Goal: Navigation & Orientation: Find specific page/section

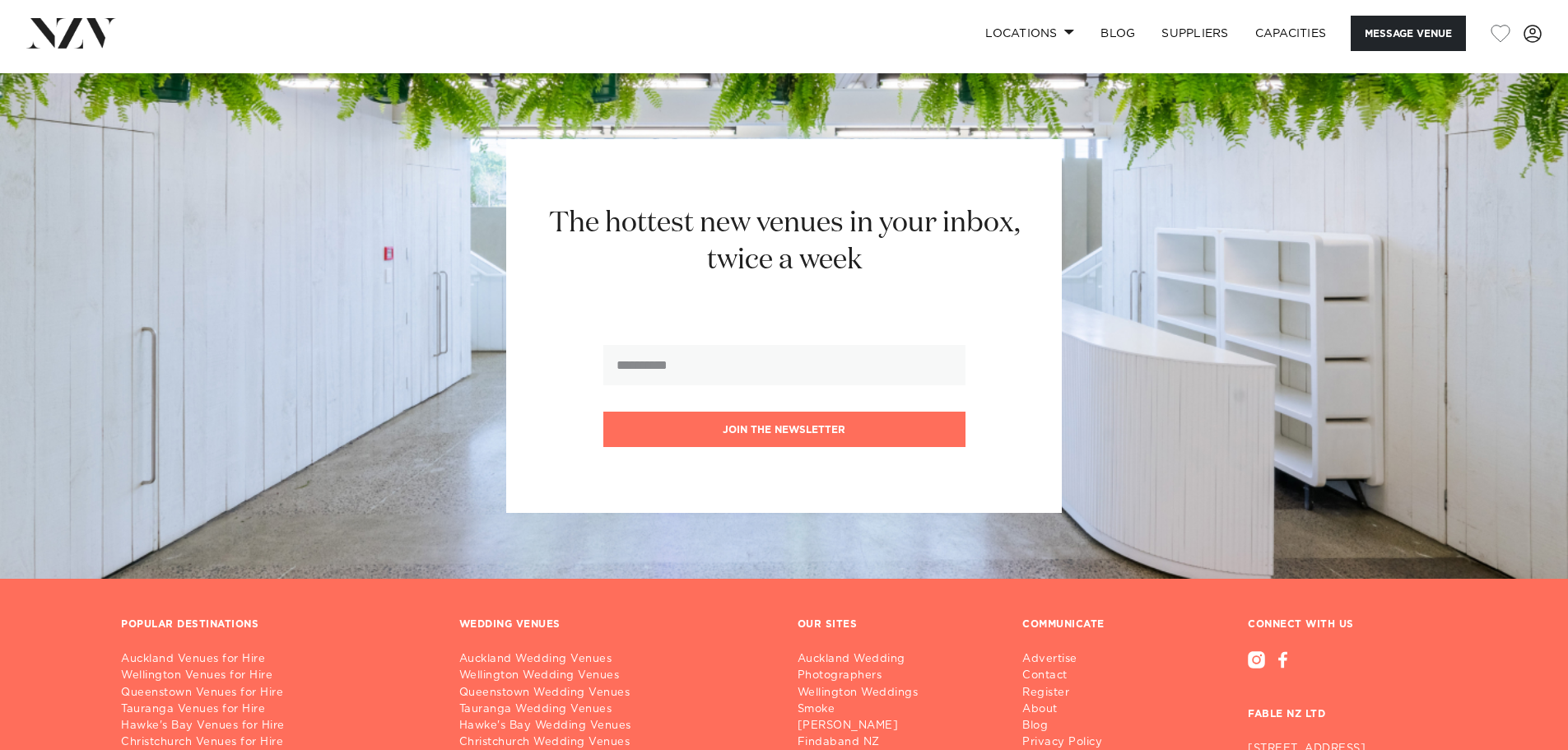
scroll to position [2223, 0]
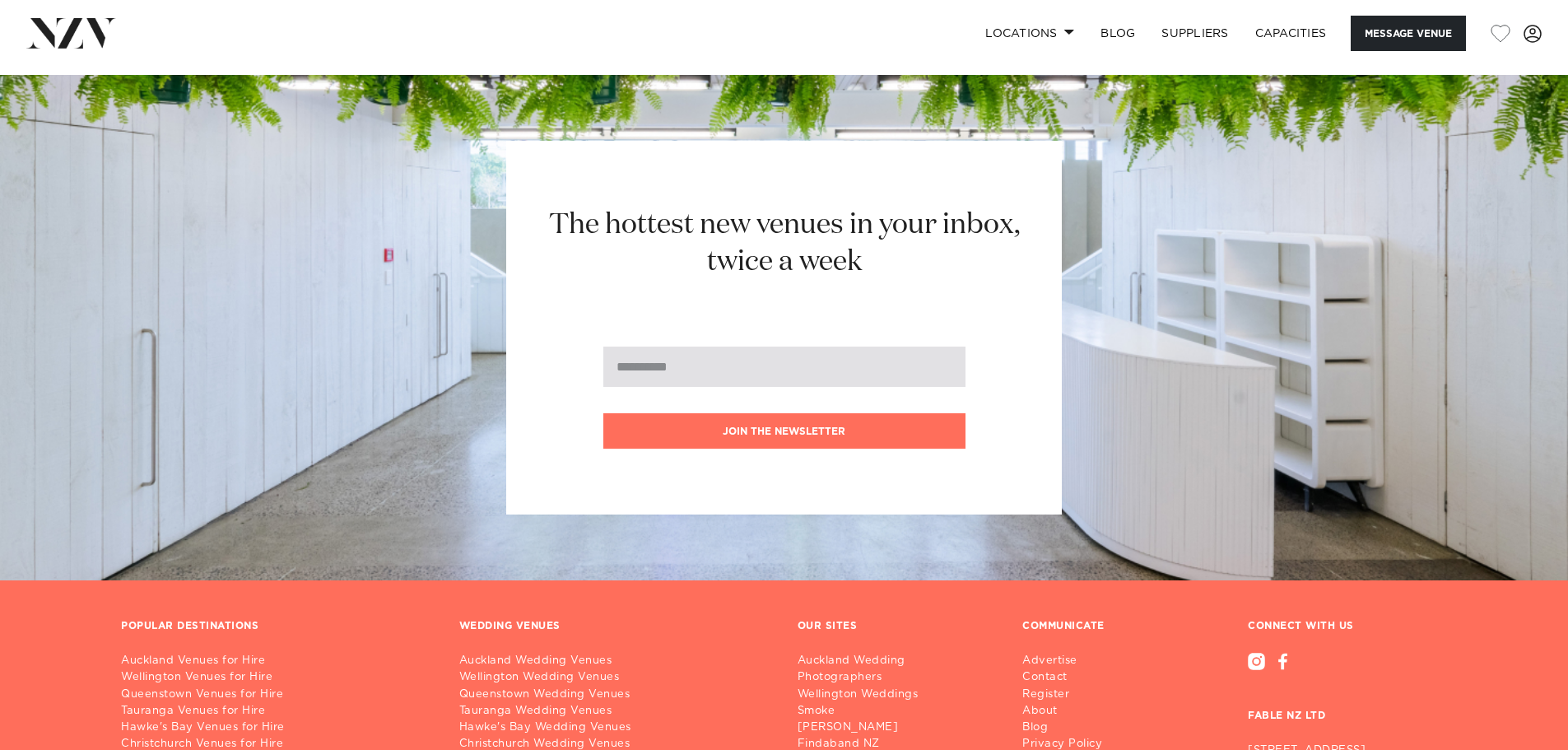
click at [734, 364] on input "email" at bounding box center [784, 366] width 362 height 40
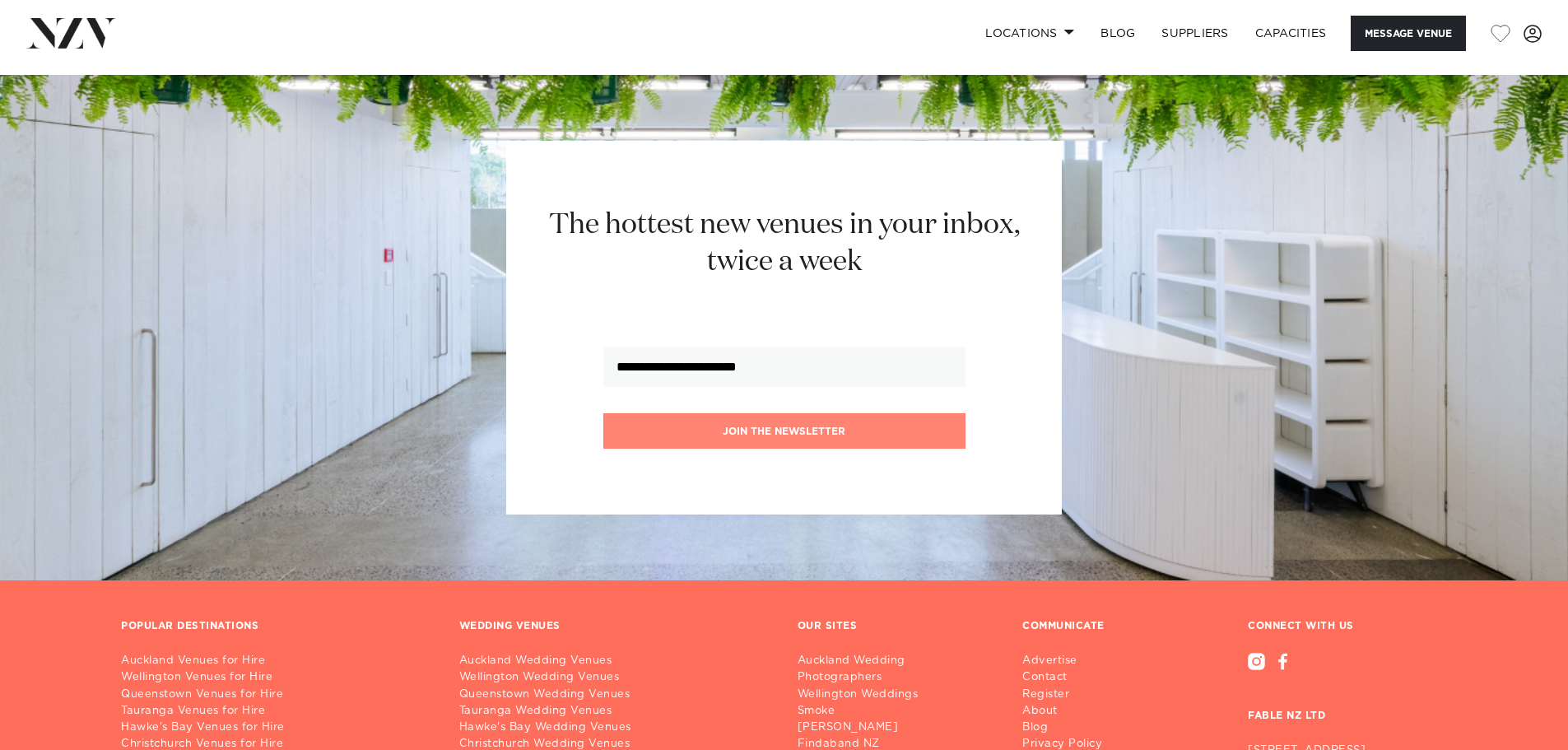
type input "**********"
click at [821, 417] on button "Join the newsletter" at bounding box center [784, 430] width 362 height 35
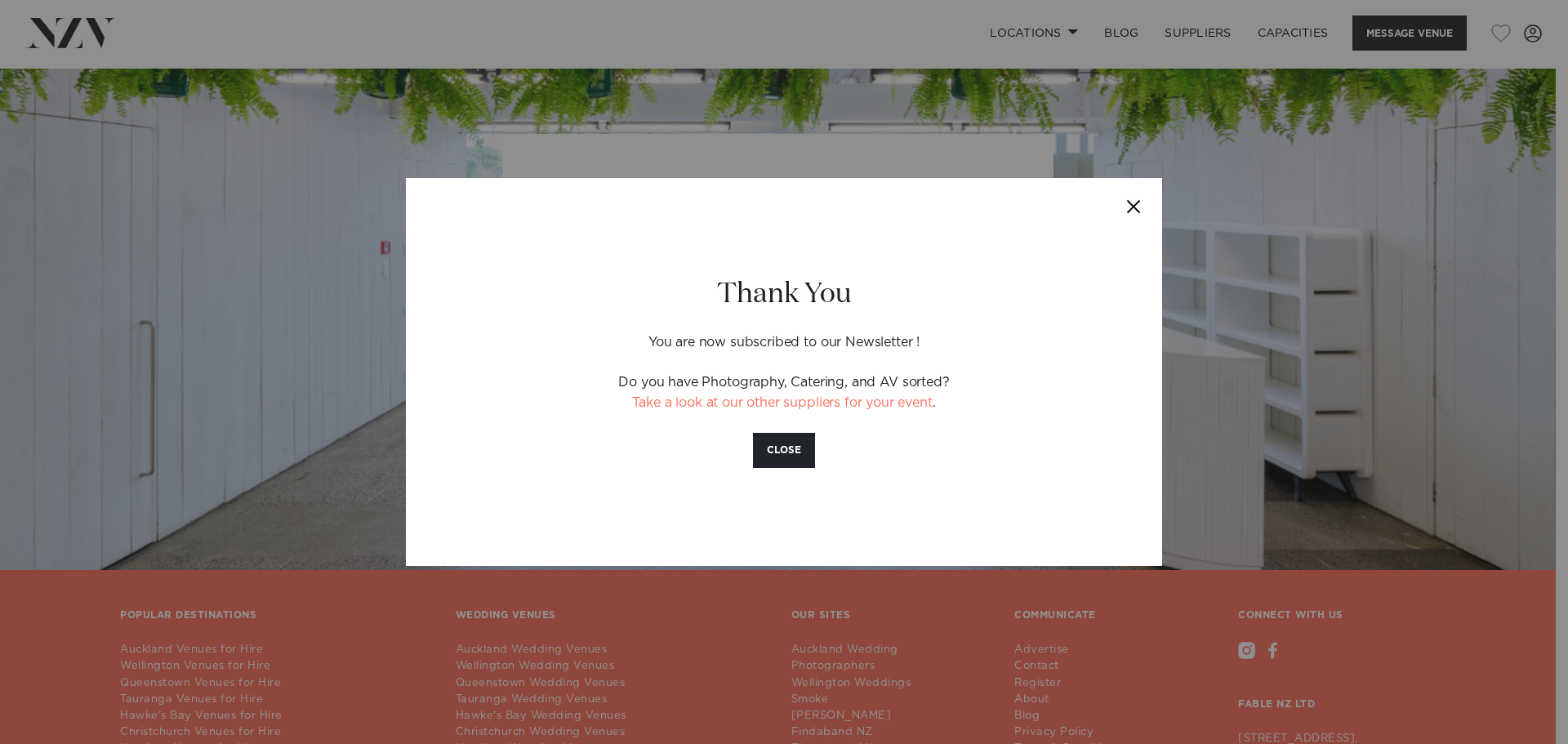
click at [1134, 204] on button "Close" at bounding box center [1134, 207] width 57 height 57
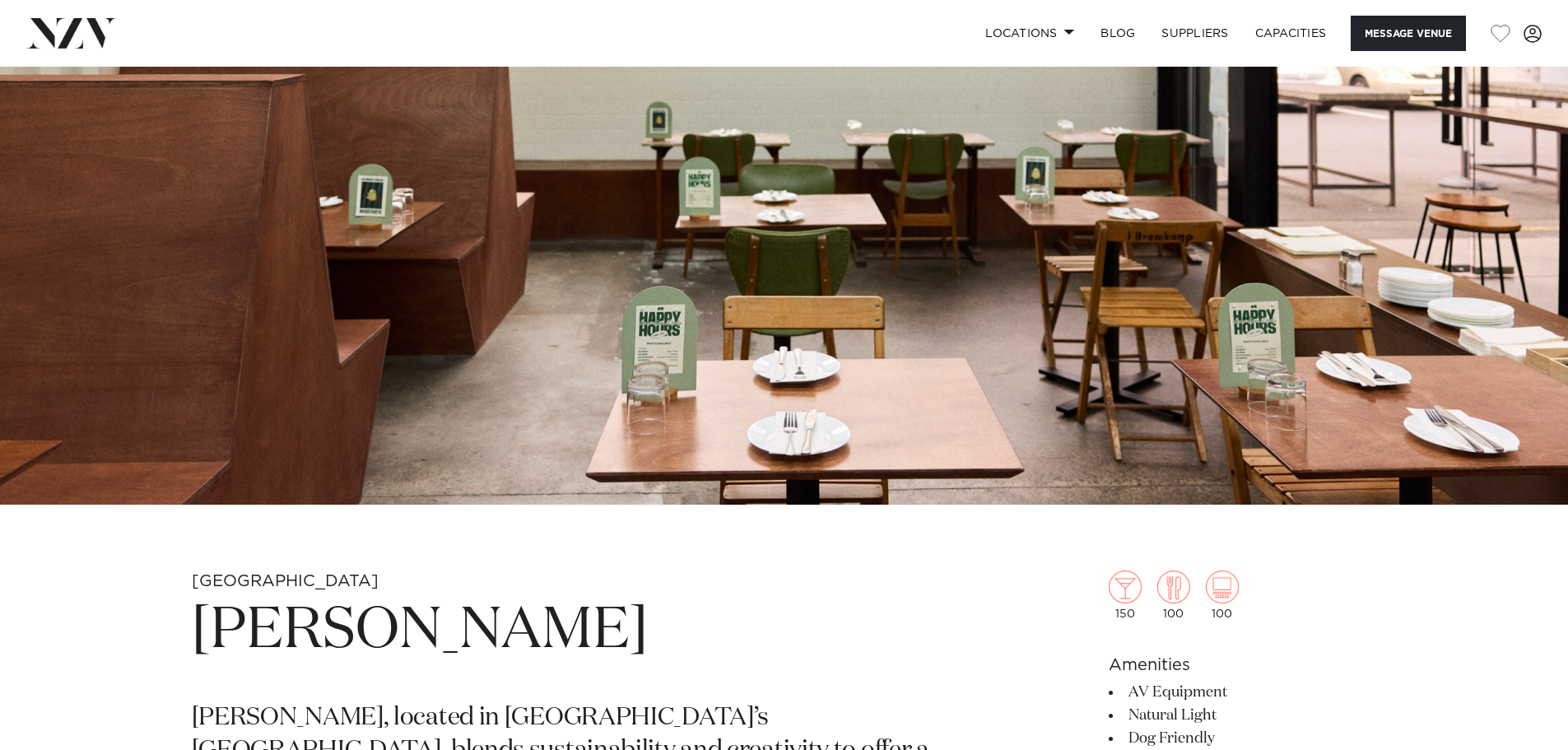
scroll to position [0, 0]
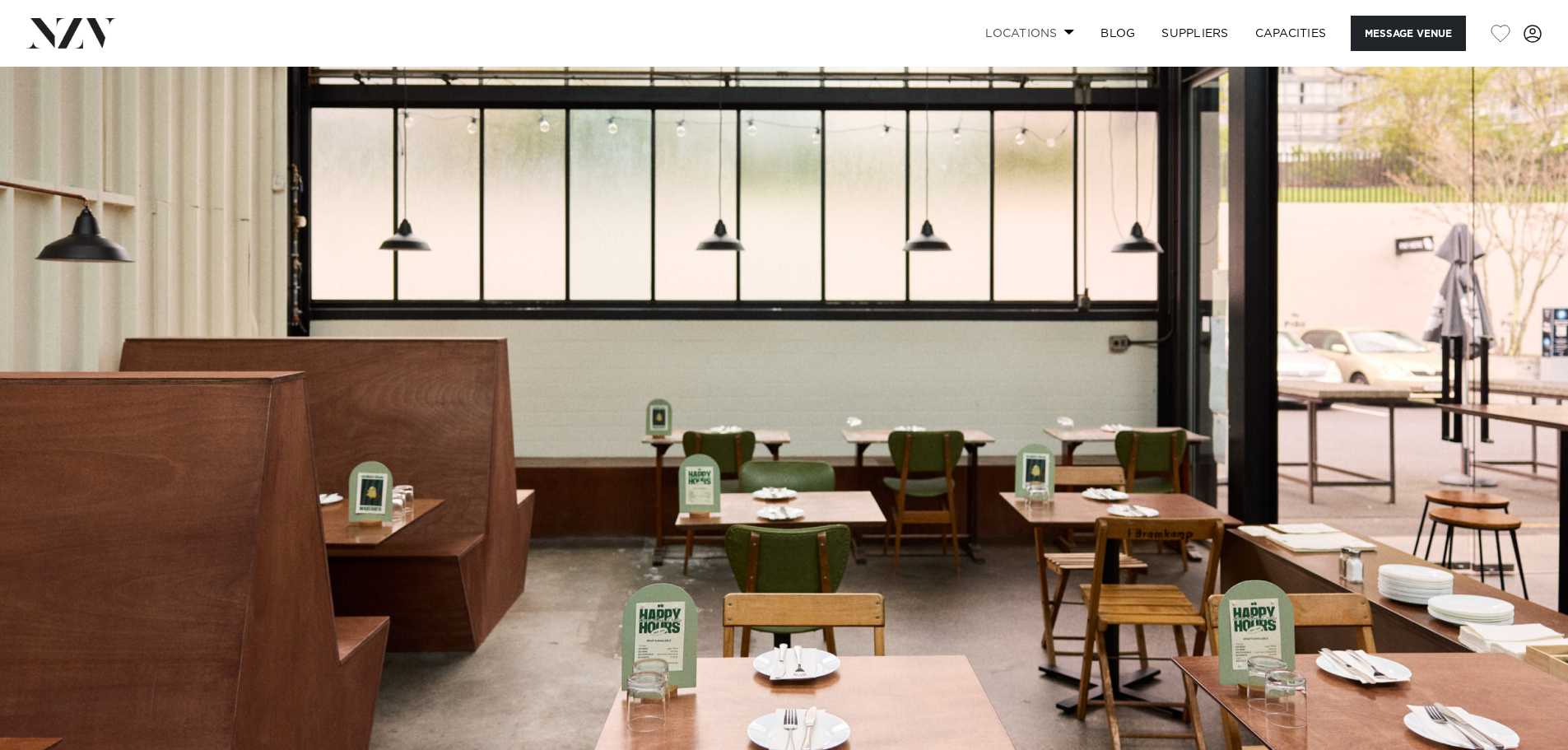
click at [1072, 26] on link "Locations" at bounding box center [1030, 33] width 116 height 35
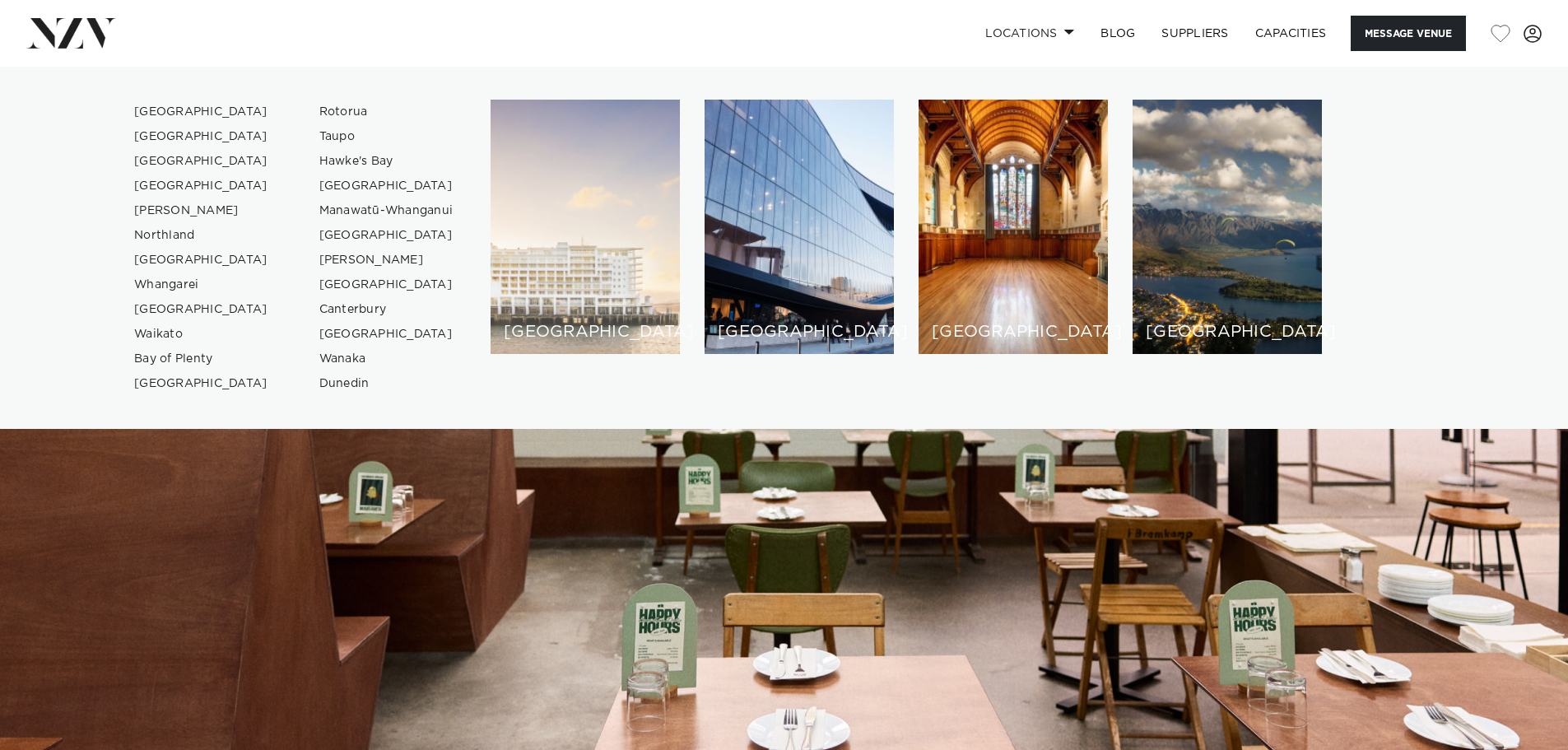
click at [512, 270] on div "[GEOGRAPHIC_DATA]" at bounding box center [585, 227] width 189 height 254
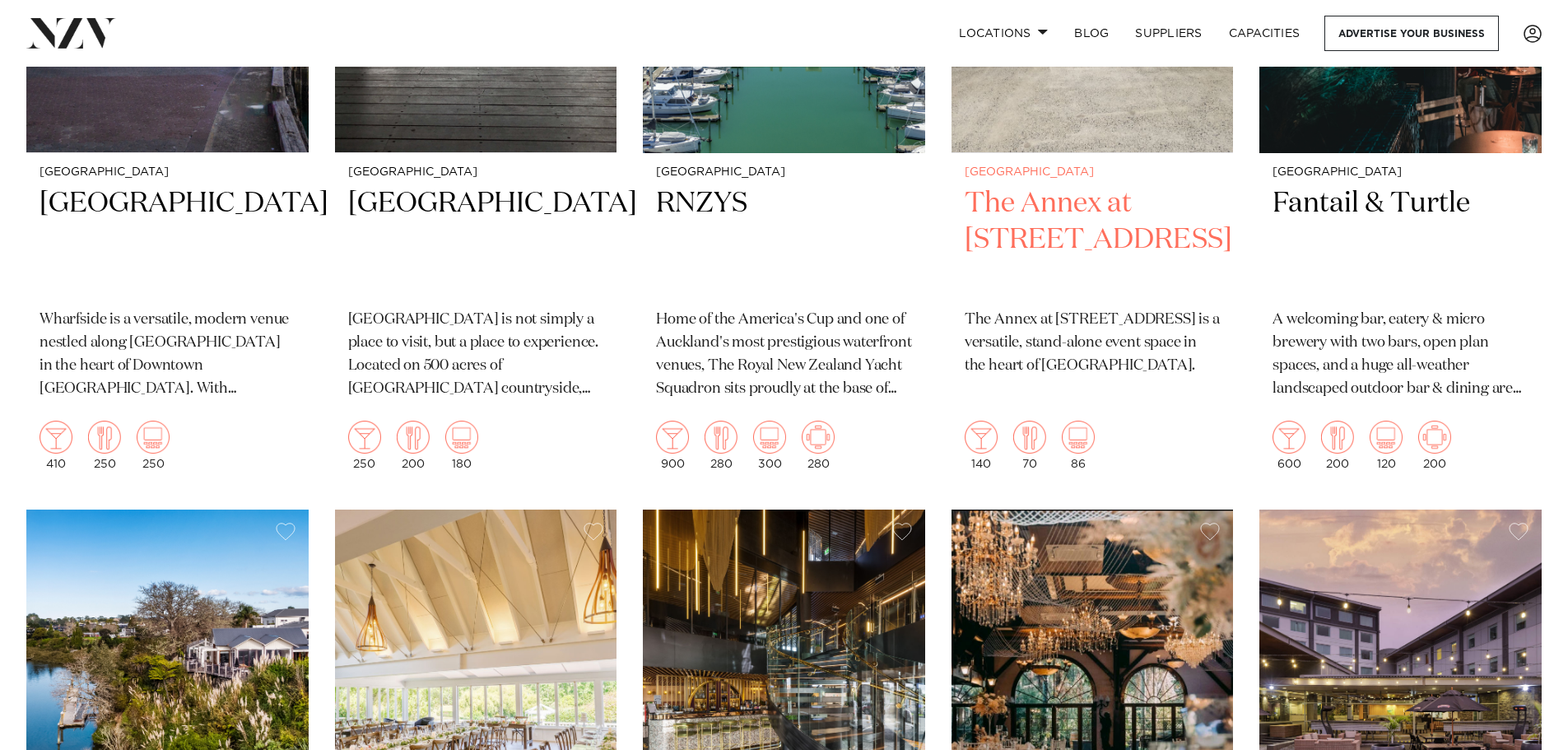
scroll to position [2306, 0]
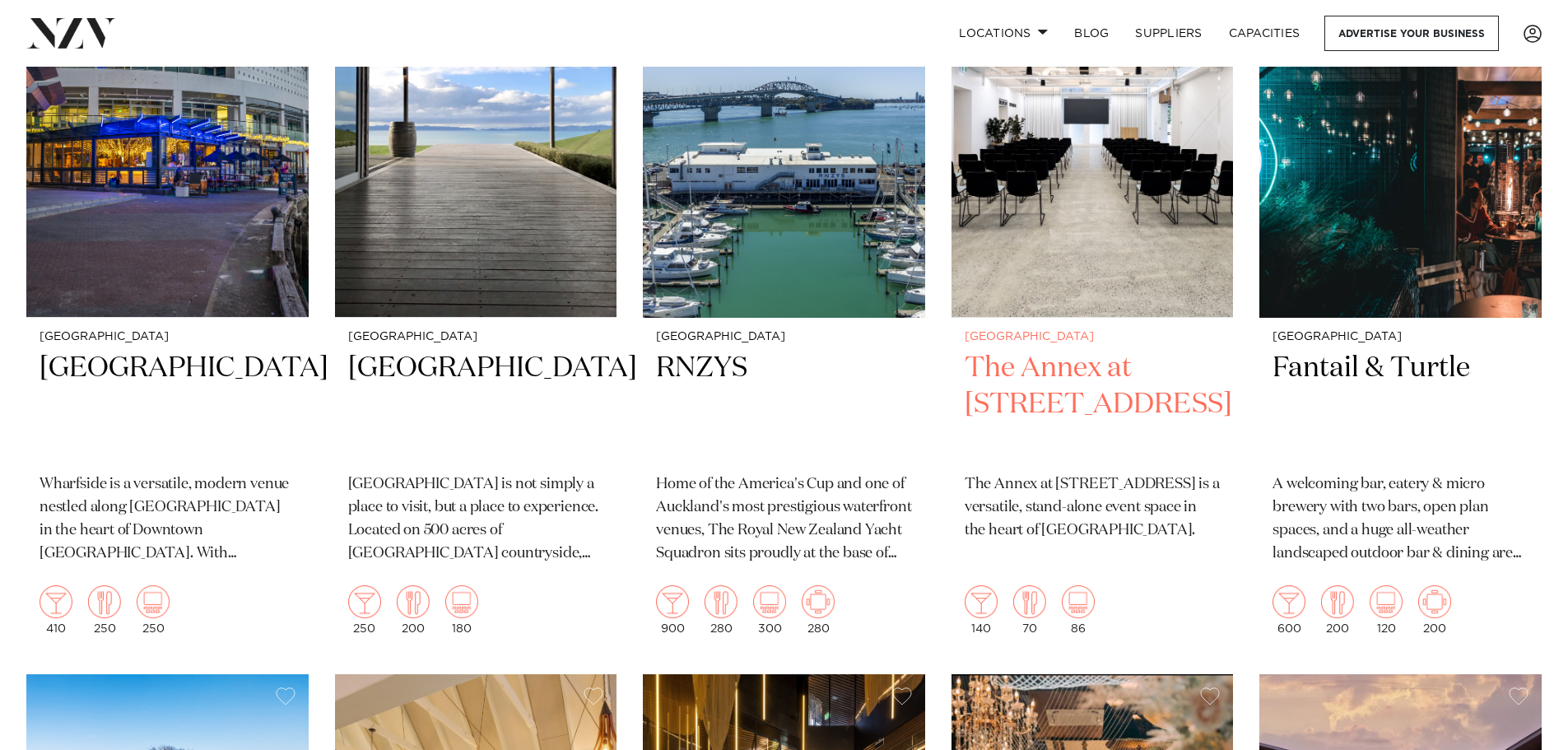
click at [1147, 145] on img at bounding box center [1092, 128] width 282 height 379
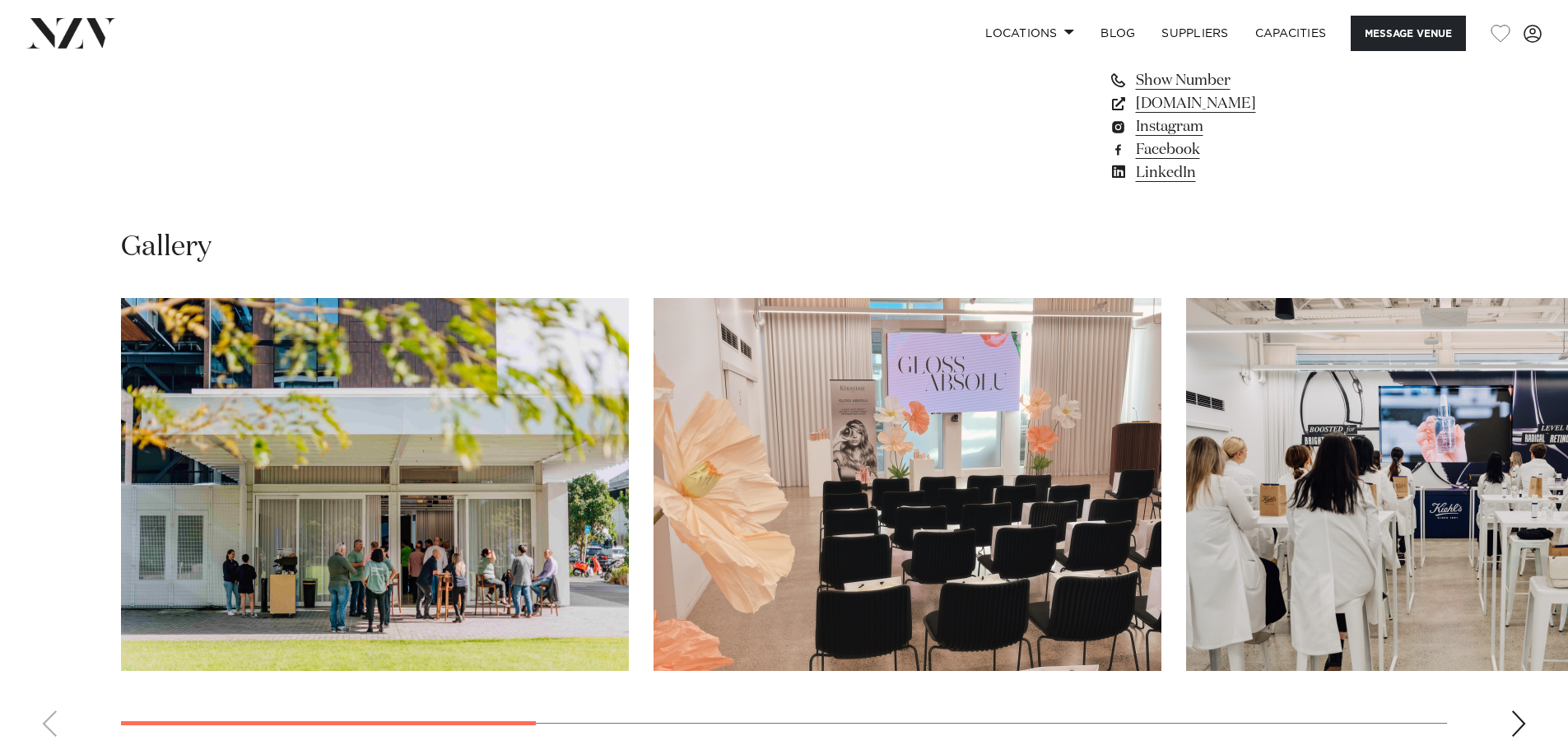
scroll to position [1401, 0]
